Goal: Find specific page/section: Find specific page/section

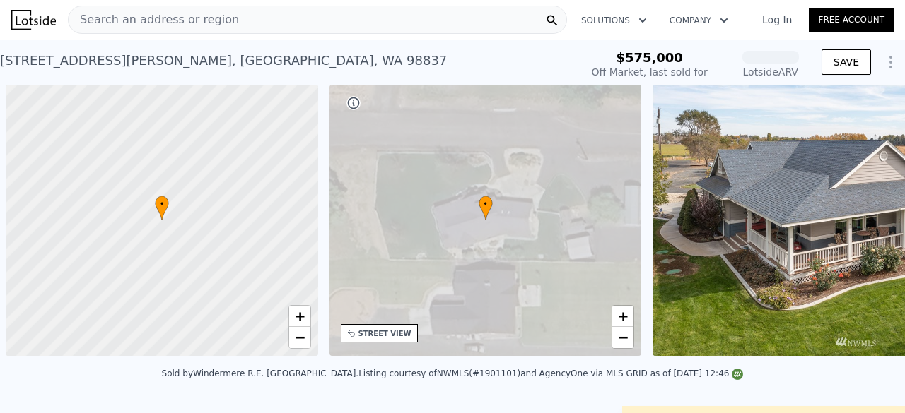
scroll to position [0, 6]
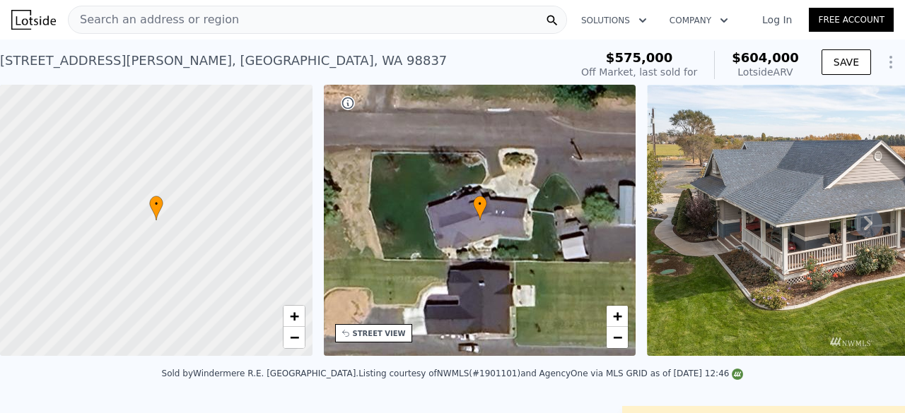
click at [178, 17] on span "Search an address or region" at bounding box center [154, 19] width 170 height 17
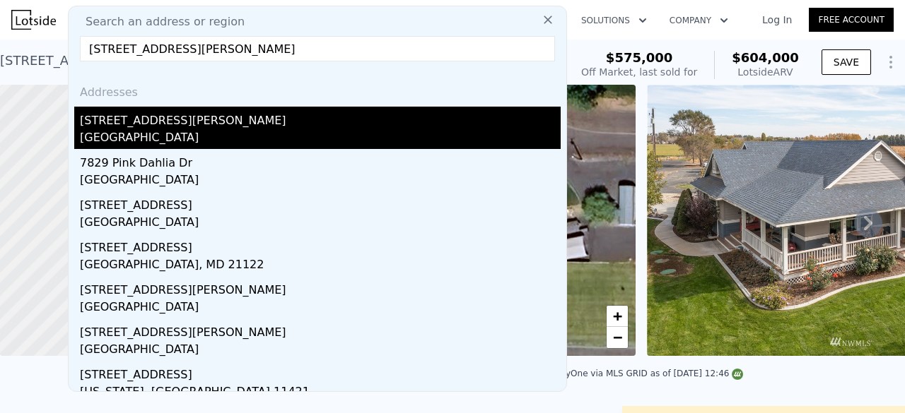
type input "7829 dahl rd ne"
click at [180, 119] on div "7829 Dahl Rd NE" at bounding box center [320, 118] width 481 height 23
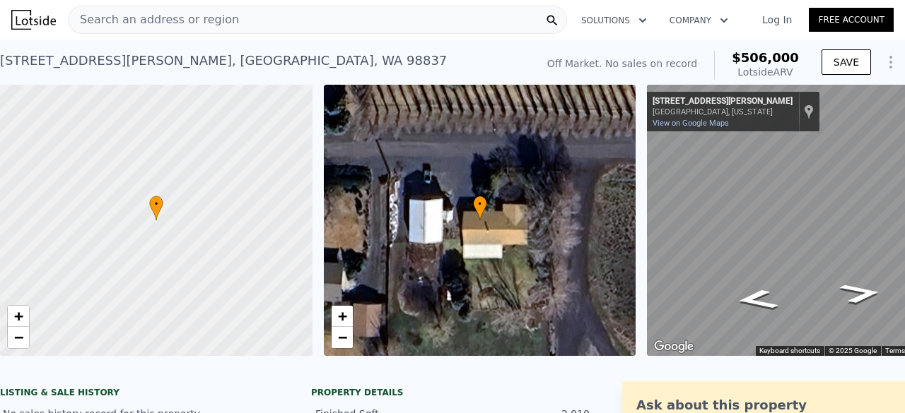
scroll to position [66, 0]
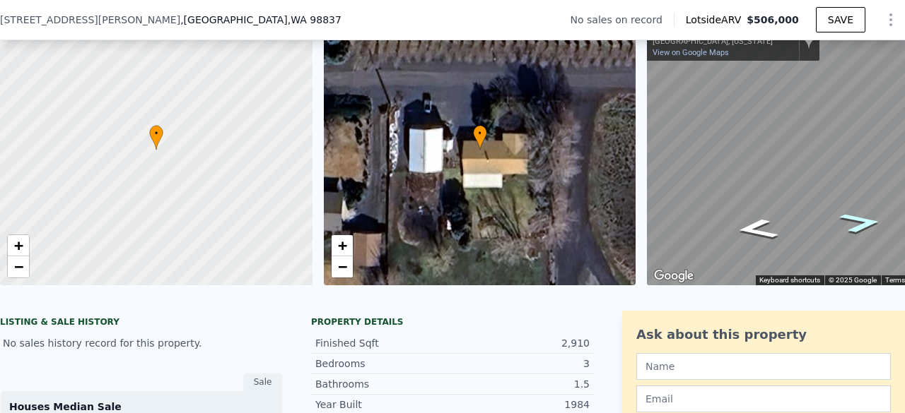
click at [857, 223] on icon "Go West, Dahl Rd NE" at bounding box center [860, 223] width 78 height 30
